Goal: Transaction & Acquisition: Purchase product/service

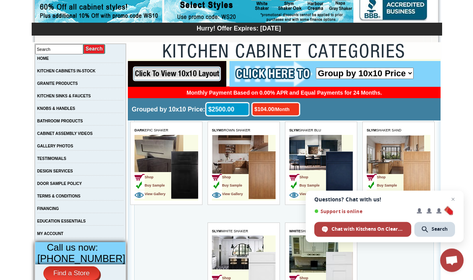
scroll to position [107, 0]
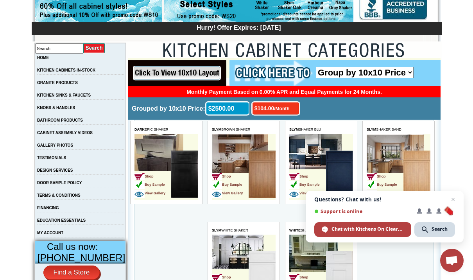
click at [95, 72] on link "KITCHEN CABINETS IN-STOCK" at bounding box center [66, 70] width 58 height 4
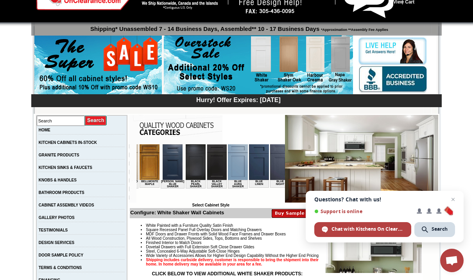
scroll to position [0, 131]
click at [206, 165] on img at bounding box center [216, 162] width 20 height 36
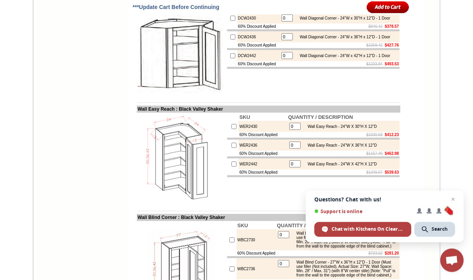
scroll to position [1702, 0]
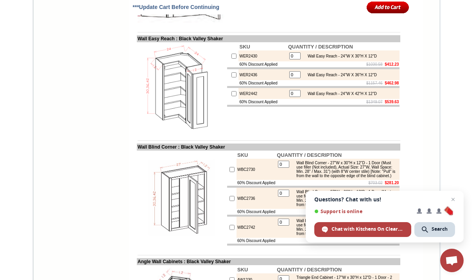
scroll to position [1771, 0]
type input "01"
click at [379, 4] on input "image" at bounding box center [388, 7] width 43 height 13
checkbox input "true"
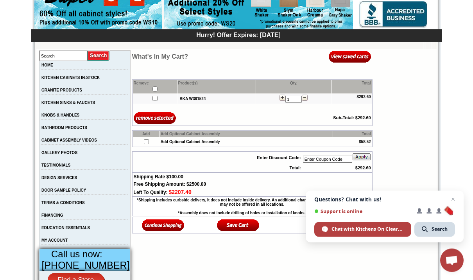
scroll to position [101, 0]
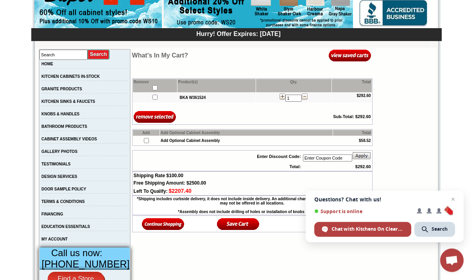
click at [359, 57] on img at bounding box center [350, 55] width 43 height 13
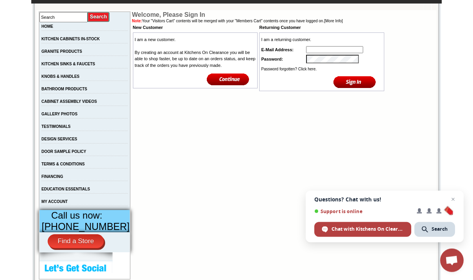
scroll to position [139, 0]
click at [295, 71] on link "Password forgotten? Click here." at bounding box center [288, 69] width 55 height 4
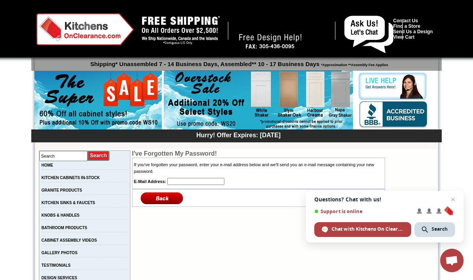
click at [198, 179] on input "text" at bounding box center [195, 181] width 57 height 7
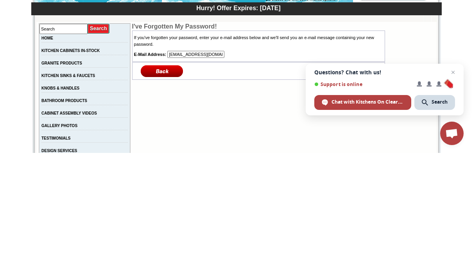
scroll to position [127, 0]
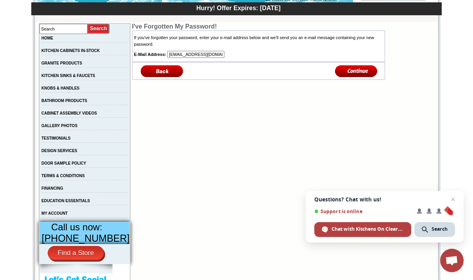
type input "[EMAIL_ADDRESS][DOMAIN_NAME]"
click at [357, 70] on input "image" at bounding box center [356, 70] width 43 height 13
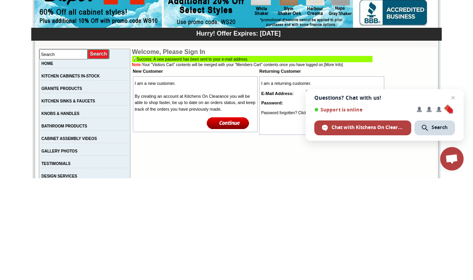
type input "mlt90046@aol.com"
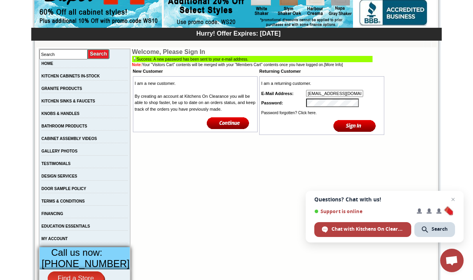
click at [363, 132] on input "image" at bounding box center [354, 125] width 43 height 13
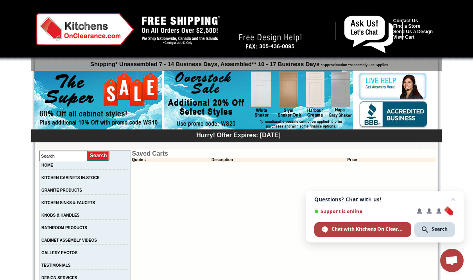
click at [97, 180] on link "KITCHEN CABINETS IN-STOCK" at bounding box center [70, 177] width 58 height 4
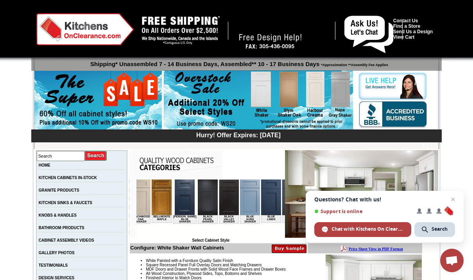
scroll to position [0, 133]
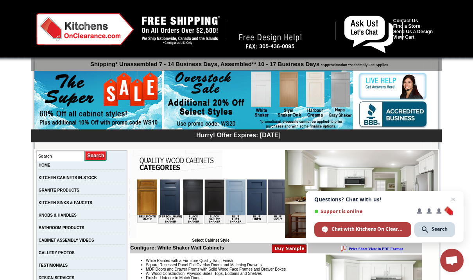
click at [208, 192] on img at bounding box center [214, 197] width 20 height 36
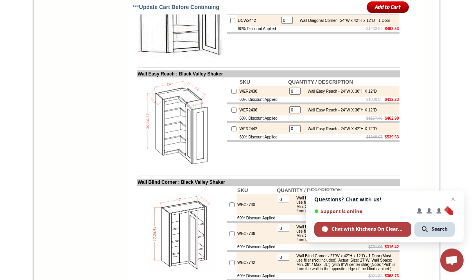
scroll to position [1736, 0]
type input "01"
click at [383, 7] on input "image" at bounding box center [388, 7] width 43 height 13
checkbox input "true"
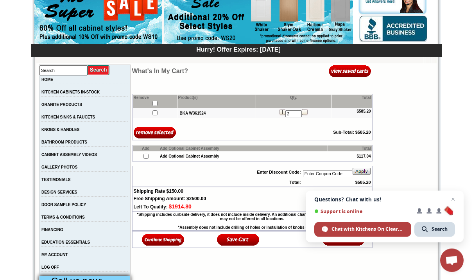
scroll to position [86, 0]
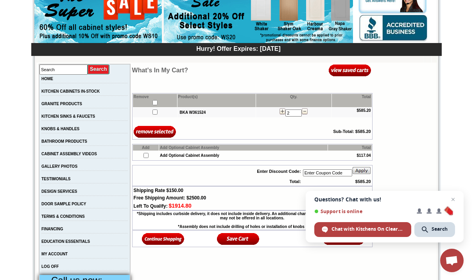
click at [290, 116] on input "2" at bounding box center [293, 112] width 16 height 7
click at [302, 114] on img at bounding box center [305, 111] width 6 height 6
click at [302, 115] on img at bounding box center [305, 111] width 6 height 6
click at [293, 116] on input "2" at bounding box center [293, 112] width 16 height 7
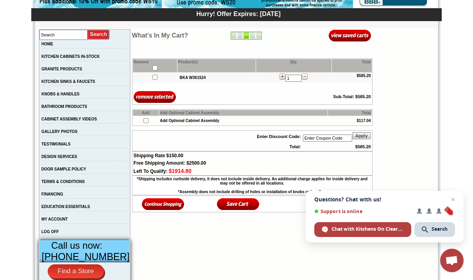
scroll to position [121, 0]
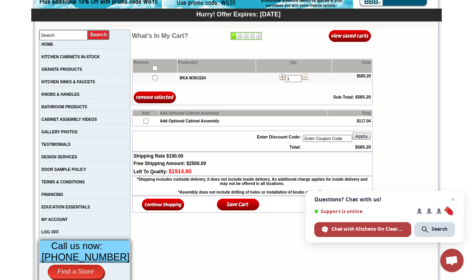
type input "1"
click at [354, 36] on img at bounding box center [350, 35] width 43 height 13
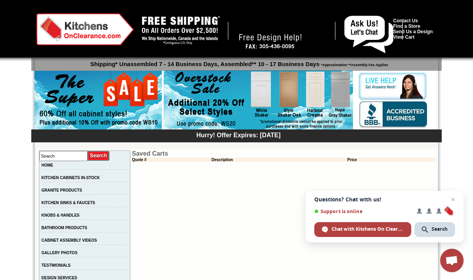
click at [414, 40] on link "View Cart" at bounding box center [403, 36] width 21 height 5
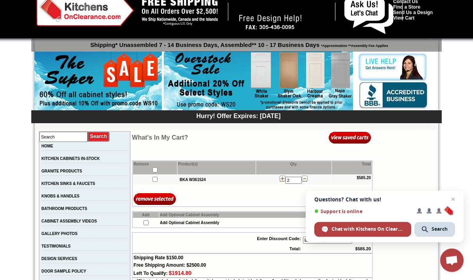
click at [302, 182] on img at bounding box center [305, 179] width 6 height 6
click at [302, 182] on img at bounding box center [305, 178] width 6 height 6
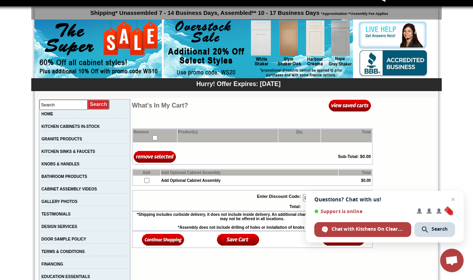
scroll to position [51, 0]
click at [92, 129] on link "KITCHEN CABINETS IN-STOCK" at bounding box center [70, 127] width 58 height 4
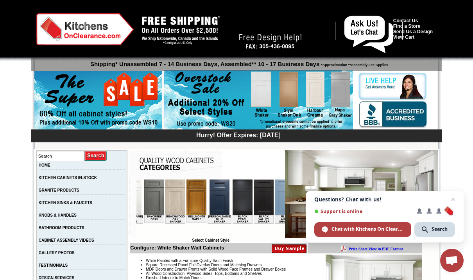
scroll to position [0, 86]
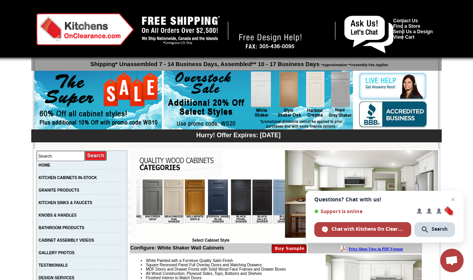
click at [252, 193] on img at bounding box center [262, 197] width 20 height 36
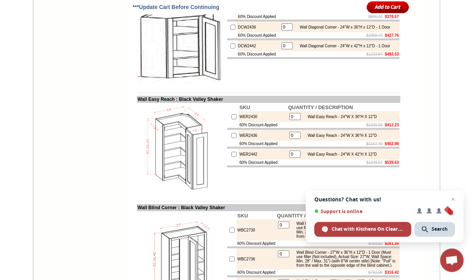
scroll to position [1712, 0]
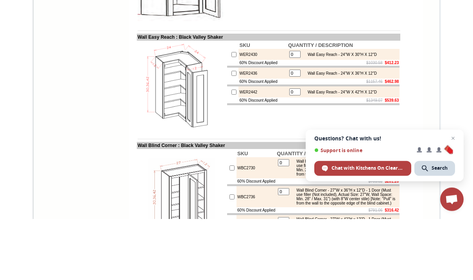
type input "0"
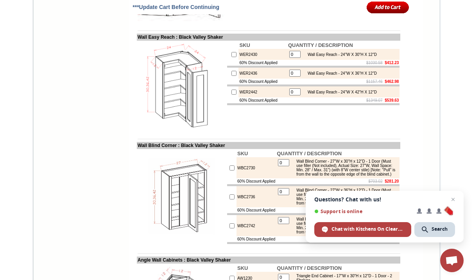
type input "1"
click at [381, 9] on input "image" at bounding box center [388, 7] width 43 height 13
checkbox input "true"
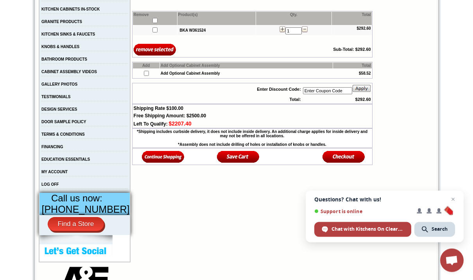
scroll to position [188, 0]
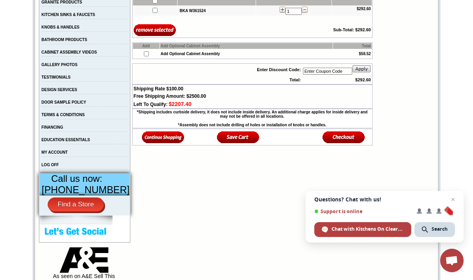
click at [343, 143] on img at bounding box center [343, 137] width 43 height 13
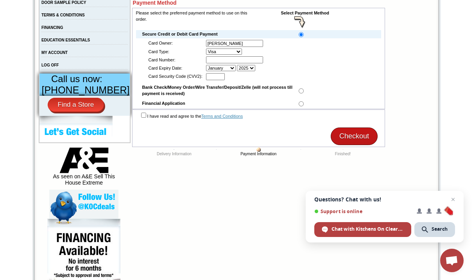
scroll to position [286, 0]
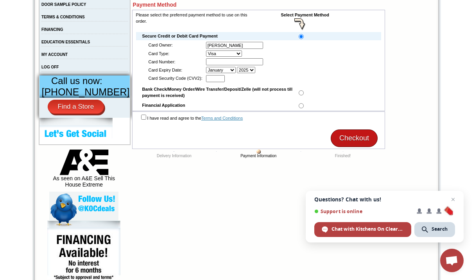
click at [220, 60] on input "text" at bounding box center [234, 61] width 57 height 7
type input "4388576186356245"
select select "07"
select select "29"
type input "433"
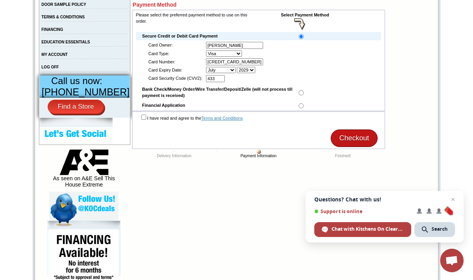
click at [141, 120] on input "checkbox" at bounding box center [143, 117] width 5 height 5
checkbox input "true"
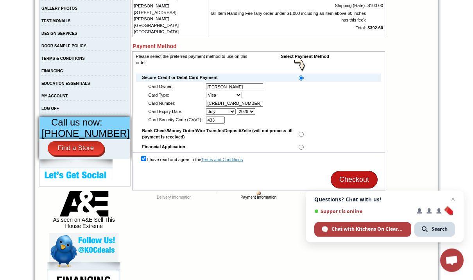
scroll to position [244, 0]
click at [362, 181] on input "Checkout" at bounding box center [354, 180] width 47 height 18
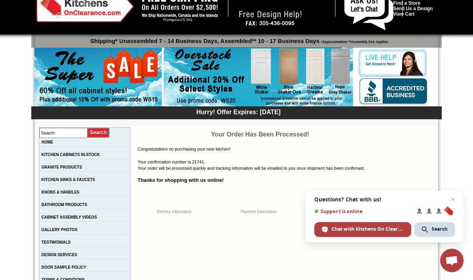
scroll to position [21, 0]
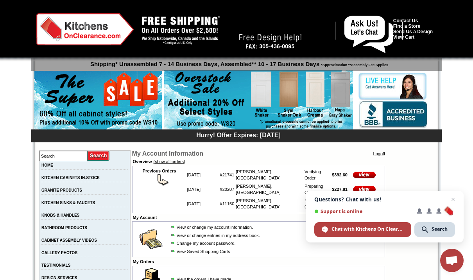
click at [94, 180] on link "KITCHEN CABINETS IN-STOCK" at bounding box center [70, 177] width 58 height 4
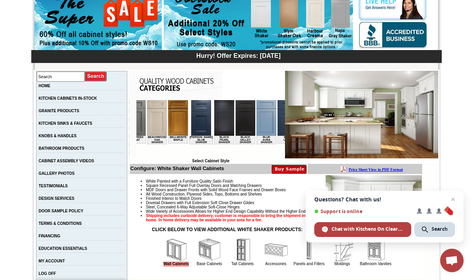
scroll to position [0, 103]
click at [235, 117] on img at bounding box center [245, 118] width 20 height 36
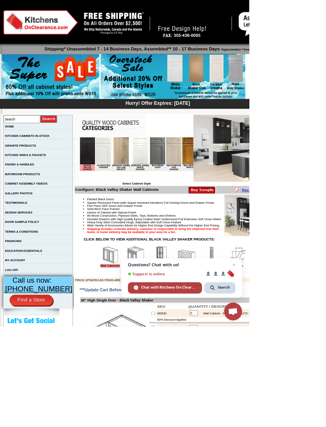
click at [353, 192] on img at bounding box center [329, 194] width 153 height 88
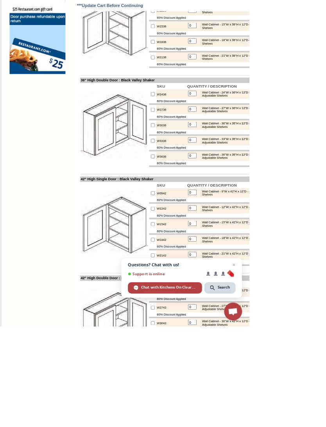
scroll to position [667, 0]
